Goal: Transaction & Acquisition: Obtain resource

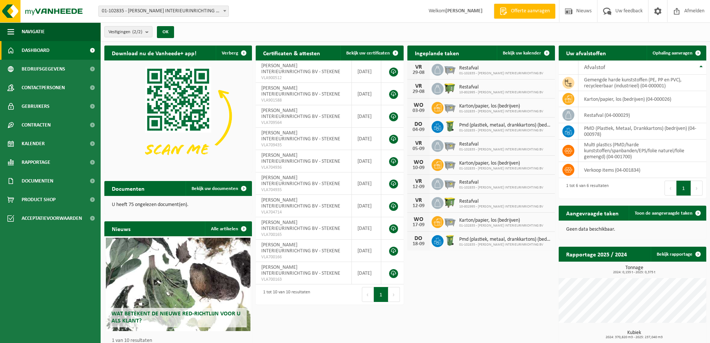
click at [524, 12] on span "Offerte aanvragen" at bounding box center [530, 10] width 42 height 7
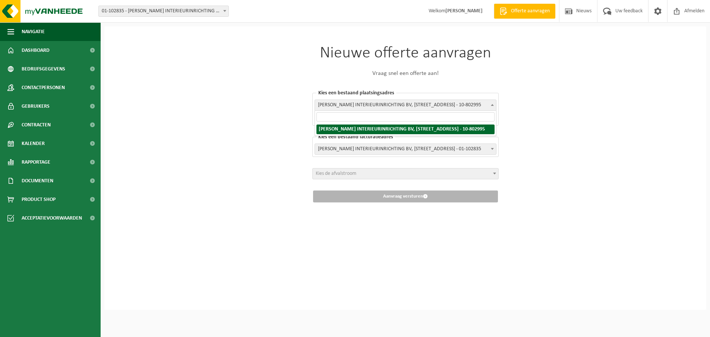
click at [389, 105] on span "[PERSON_NAME] INTERIEURINRICHTING BV, [STREET_ADDRESS] - 10-802995" at bounding box center [405, 105] width 181 height 10
click at [389, 105] on span "TONY VERCAUTEREN INTERIEURINRICHTING BV, TEERLINGSTRAAT 64, STEKENE - 10-802995" at bounding box center [405, 105] width 181 height 10
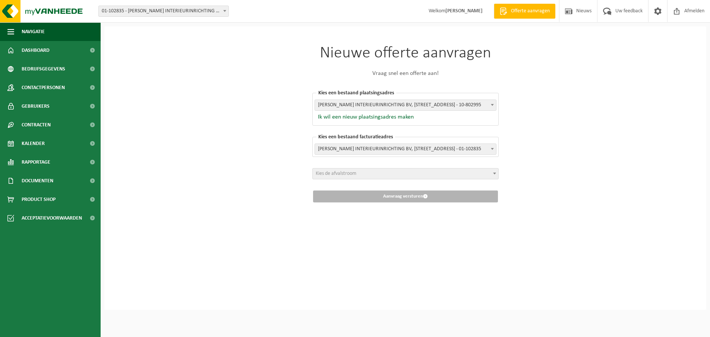
drag, startPoint x: 587, startPoint y: 188, endPoint x: 580, endPoint y: 185, distance: 7.7
click at [586, 187] on div "Nieuwe offerte aanvragen Vraag snel een offerte aan! Kies een bestaand plaatsin…" at bounding box center [405, 167] width 602 height 283
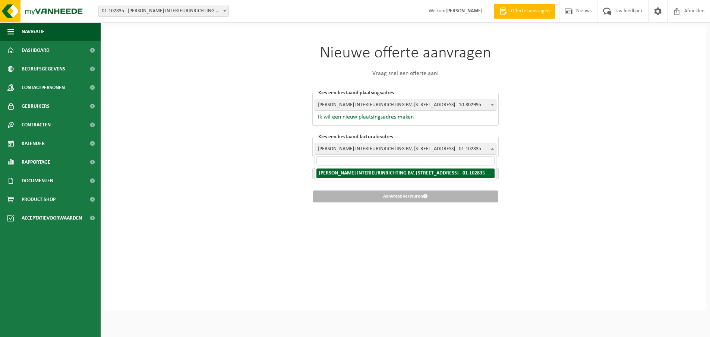
click at [450, 145] on span "TONY VERCAUTEREN INTERIEURINRICHTING BV, NIEUWSTRAAT 115, STEKENE, 0422.158.252…" at bounding box center [405, 149] width 181 height 10
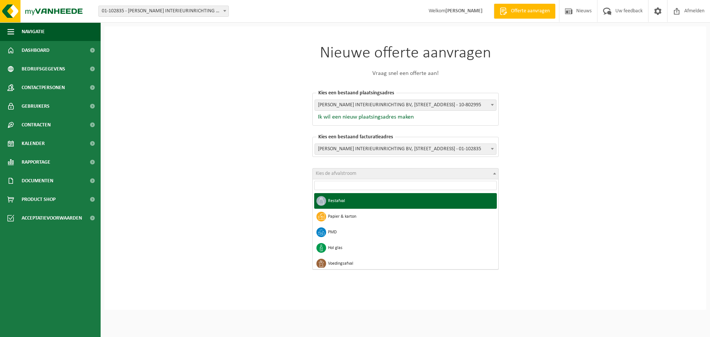
click at [378, 174] on span "Kies de afvalstroom" at bounding box center [406, 173] width 186 height 10
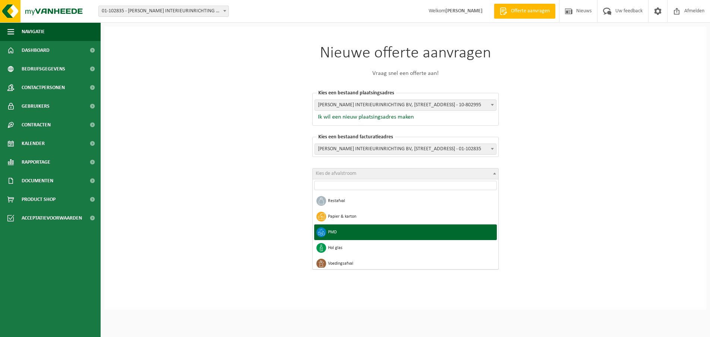
select select "5"
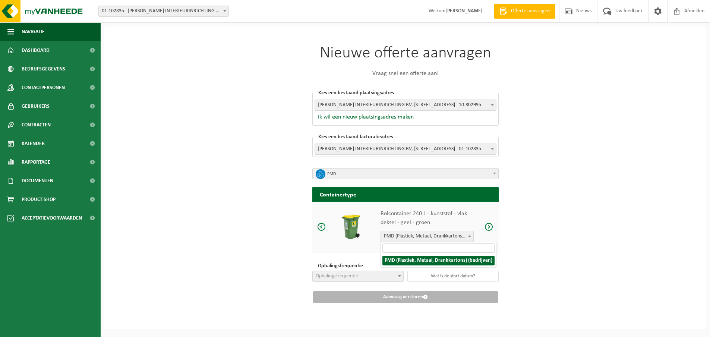
click at [435, 237] on span "PMD (Plastiek, Metaal, Drankkartons) (bedrijven)" at bounding box center [427, 236] width 92 height 10
click at [321, 224] on span at bounding box center [321, 226] width 9 height 9
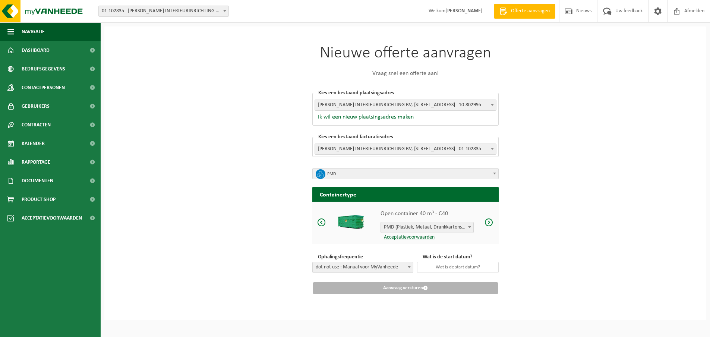
click at [490, 219] on span at bounding box center [489, 222] width 9 height 9
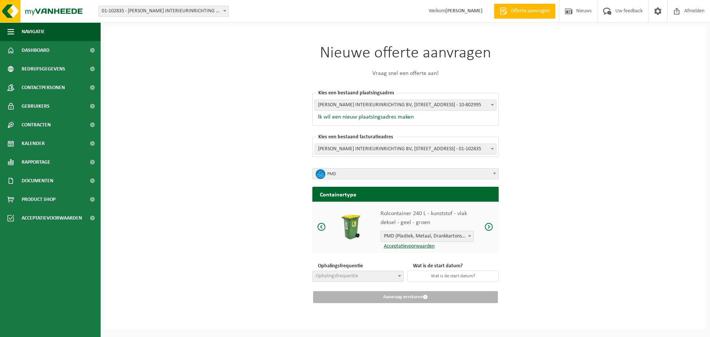
click at [490, 219] on div "Rolcontainer 240 L - kunststof - vlak deksel - geel - groen PMD (Plastiek, Meta…" at bounding box center [405, 227] width 186 height 51
click at [491, 224] on span at bounding box center [489, 226] width 9 height 9
click at [317, 226] on span at bounding box center [321, 226] width 9 height 9
click at [492, 224] on span at bounding box center [489, 226] width 9 height 9
click at [489, 224] on span at bounding box center [489, 226] width 9 height 9
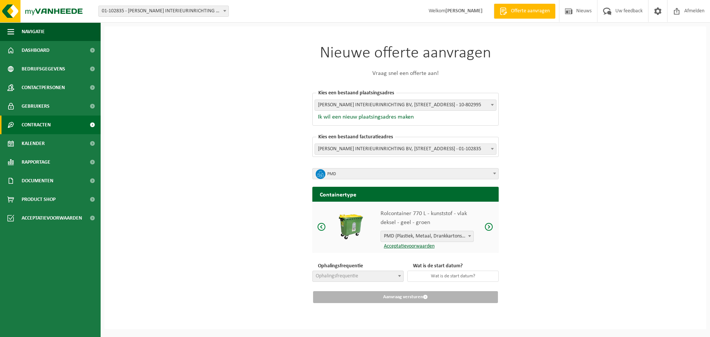
click at [42, 122] on span "Contracten" at bounding box center [36, 125] width 29 height 19
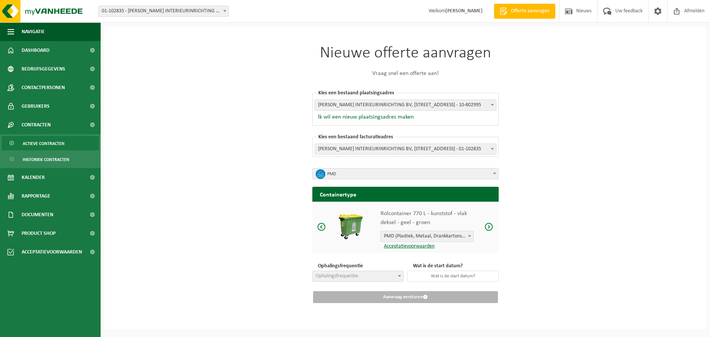
click at [51, 144] on span "Actieve contracten" at bounding box center [44, 143] width 42 height 14
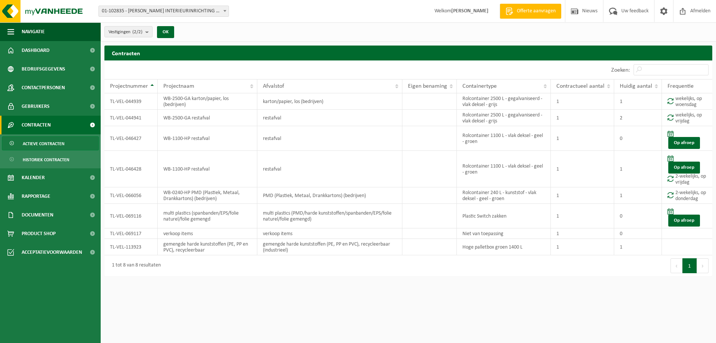
click at [213, 9] on span "01-102835 - [PERSON_NAME] INTERIEURINRICHTING BV - STEKENE" at bounding box center [164, 11] width 130 height 10
select select "34193"
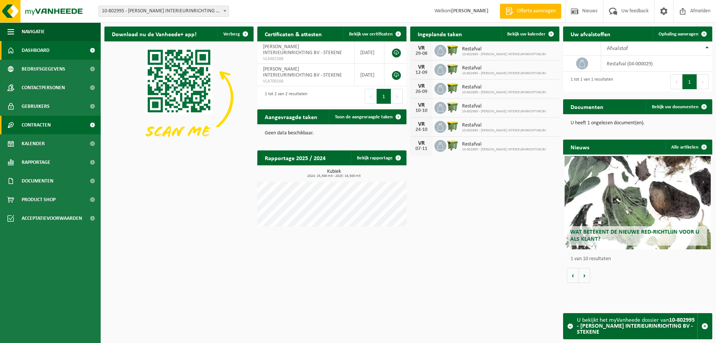
click at [47, 124] on span "Contracten" at bounding box center [36, 125] width 29 height 19
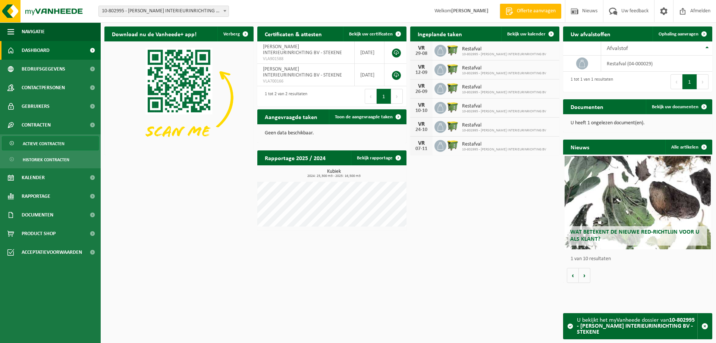
click at [55, 142] on span "Actieve contracten" at bounding box center [44, 143] width 42 height 14
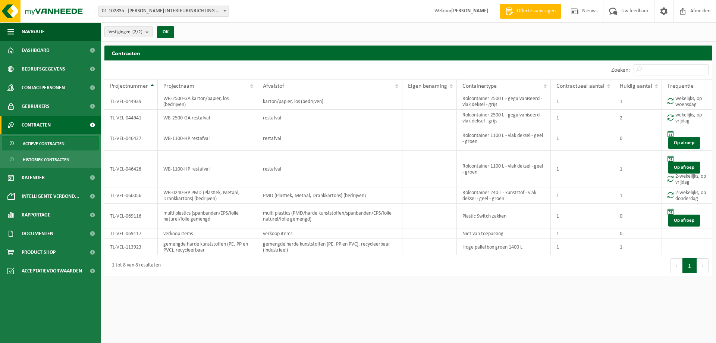
click at [530, 14] on span "Offerte aanvragen" at bounding box center [536, 10] width 42 height 7
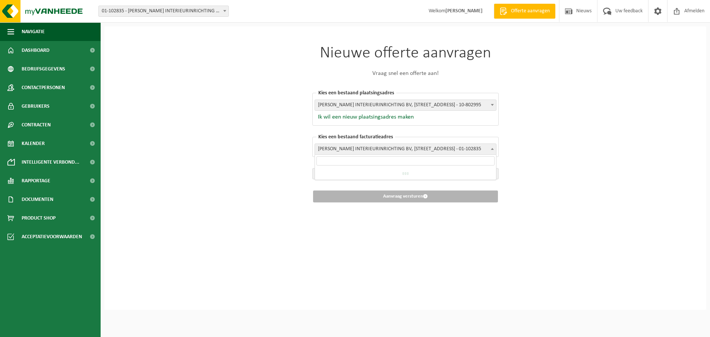
click at [407, 149] on span "[PERSON_NAME] INTERIEURINRICHTING BV, [STREET_ADDRESS] - 01-102835" at bounding box center [405, 149] width 181 height 10
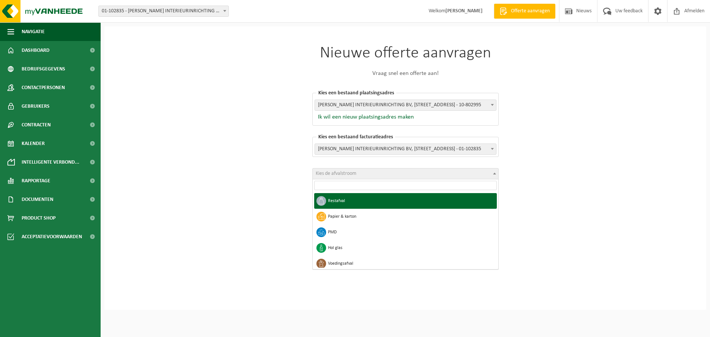
click at [390, 176] on span "Kies de afvalstroom" at bounding box center [406, 173] width 186 height 10
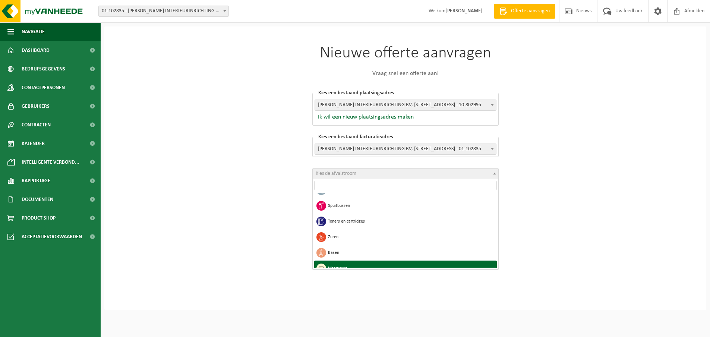
scroll to position [577, 0]
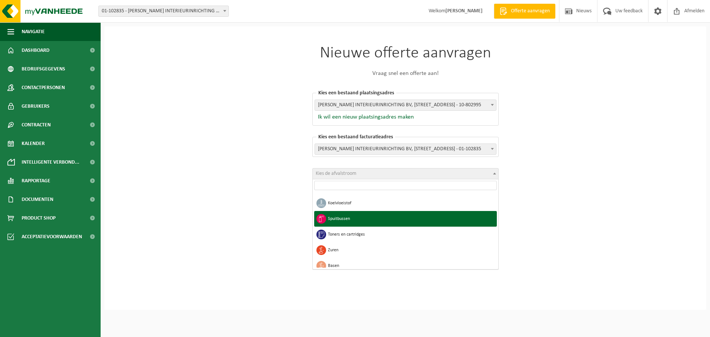
select select "35"
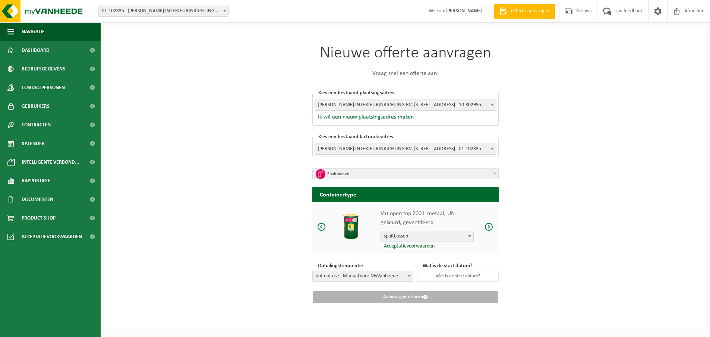
click at [423, 236] on span "spuitbussen" at bounding box center [427, 236] width 92 height 10
select select "1455"
click at [489, 224] on span at bounding box center [489, 226] width 9 height 9
click at [455, 236] on span "spuitbussen" at bounding box center [427, 236] width 92 height 10
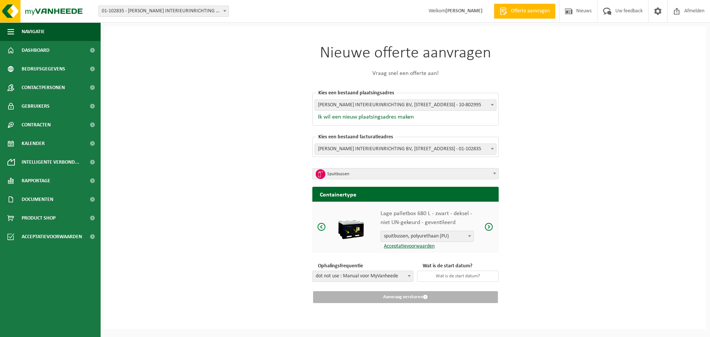
click at [489, 226] on span at bounding box center [489, 226] width 9 height 9
click at [494, 225] on span at bounding box center [489, 226] width 9 height 9
click at [347, 276] on span "dot not use : Manual voor MyVanheede" at bounding box center [363, 276] width 100 height 10
click at [347, 274] on span "dot not use : Manual voor MyVanheede" at bounding box center [363, 276] width 100 height 10
click at [385, 173] on span "Spuitbussen" at bounding box center [408, 174] width 162 height 10
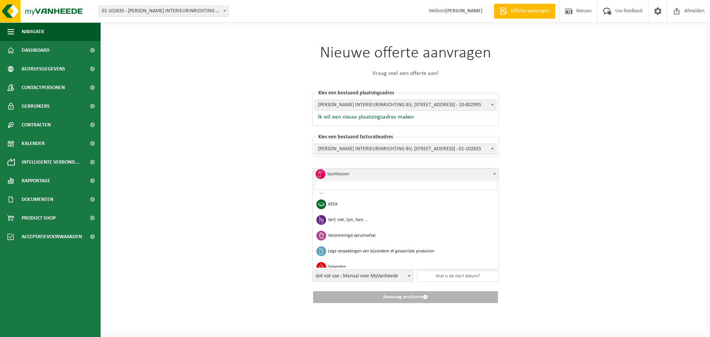
scroll to position [391, 0]
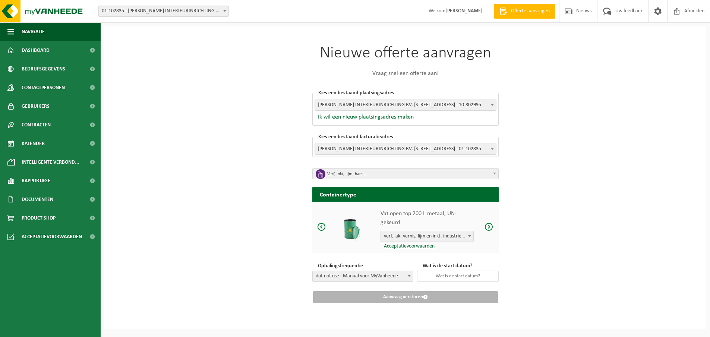
click at [428, 231] on span "verf, lak, vernis, lijm en inkt, industrieel in 200lt-vat" at bounding box center [427, 236] width 92 height 10
click at [489, 226] on span at bounding box center [489, 226] width 9 height 9
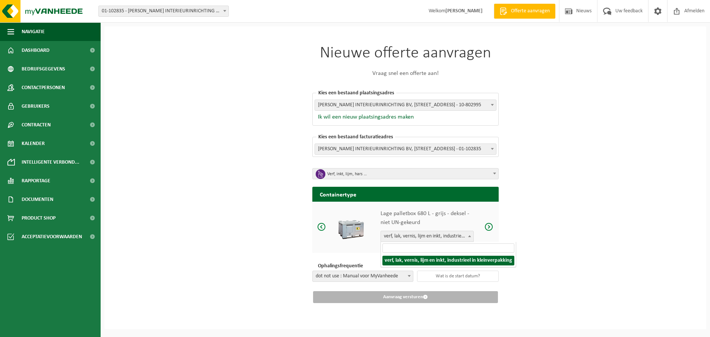
click at [465, 232] on span "verf, lak, vernis, lijm en inkt, industrieel in kleinverpakking" at bounding box center [427, 236] width 92 height 10
click at [407, 172] on span "Verf, inkt, lijm, hars …" at bounding box center [408, 174] width 162 height 10
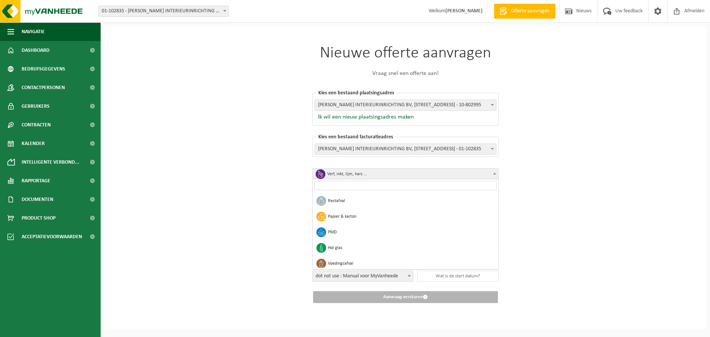
scroll to position [401, 0]
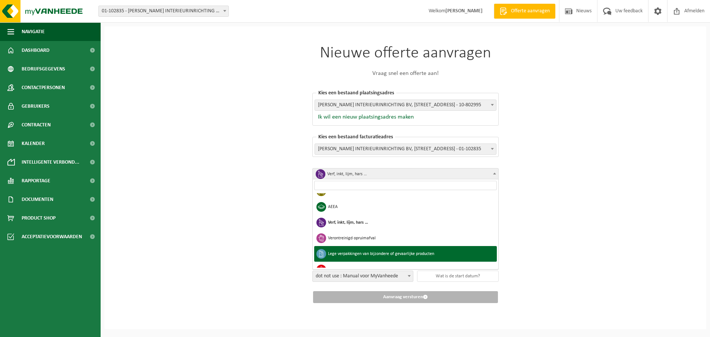
select select "26"
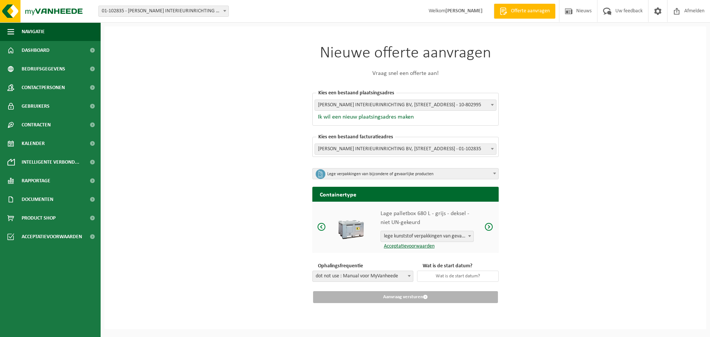
click at [428, 234] on span "lege kunststof verpakkingen van gevaarlijke stoffen" at bounding box center [427, 236] width 92 height 10
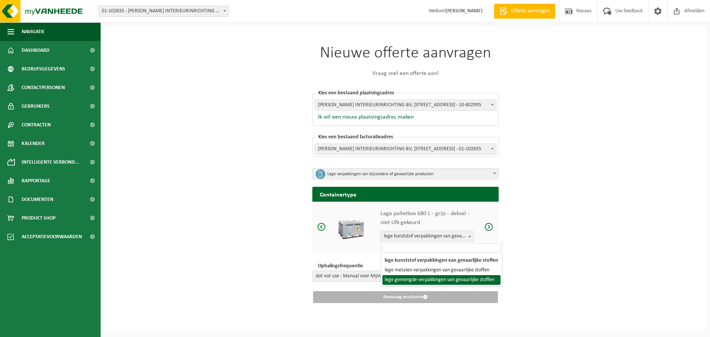
select select "80"
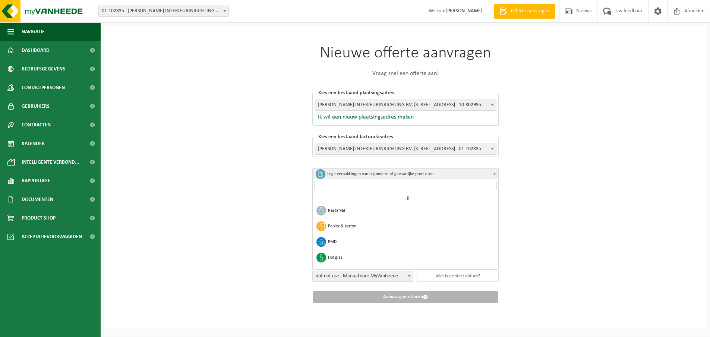
click at [362, 173] on span "Lege verpakkingen van bijzondere of gevaarlijke producten" at bounding box center [408, 174] width 162 height 10
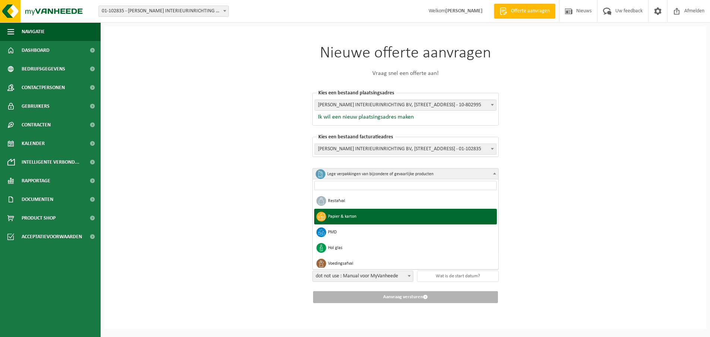
click at [252, 185] on div "Nieuwe offerte aanvragen Vraag snel een offerte aan! [GEOGRAPHIC_DATA] een best…" at bounding box center [405, 177] width 602 height 303
